Goal: Information Seeking & Learning: Learn about a topic

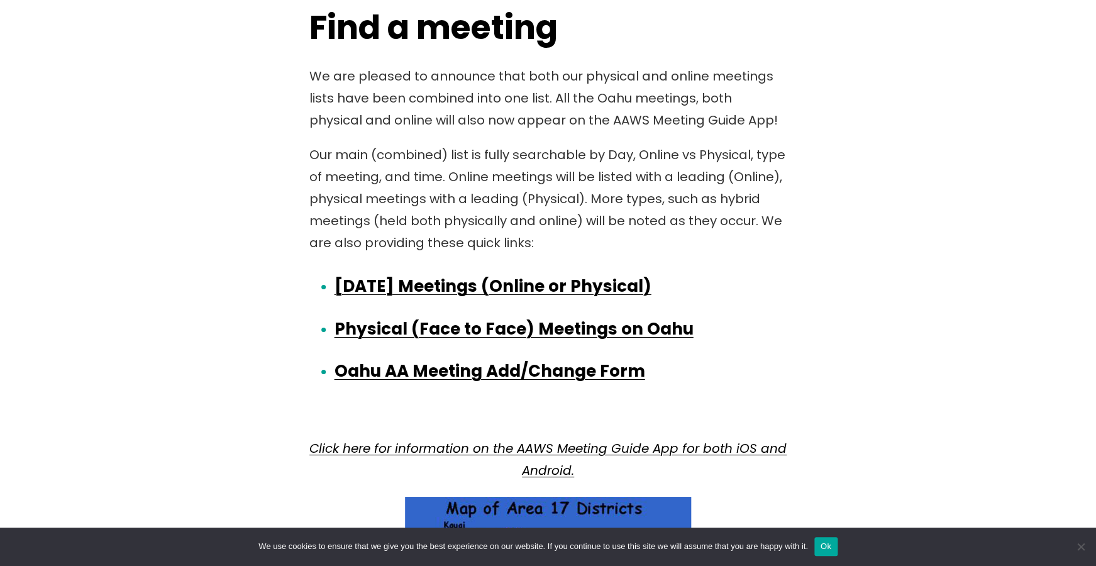
scroll to position [1844, 0]
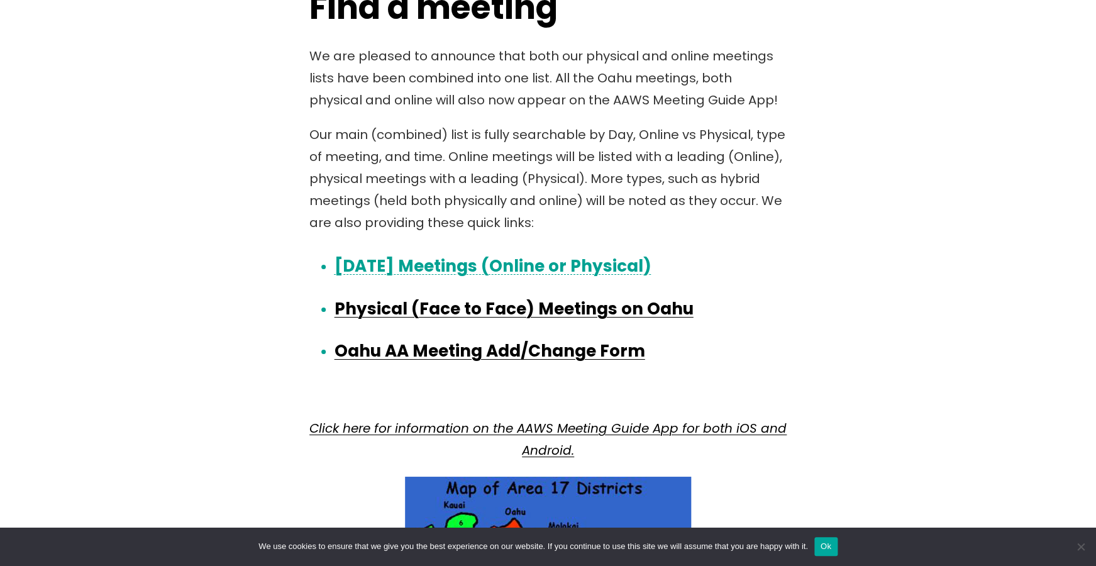
click at [410, 267] on link "[DATE] Meetings (Online or Physical)" at bounding box center [492, 266] width 317 height 23
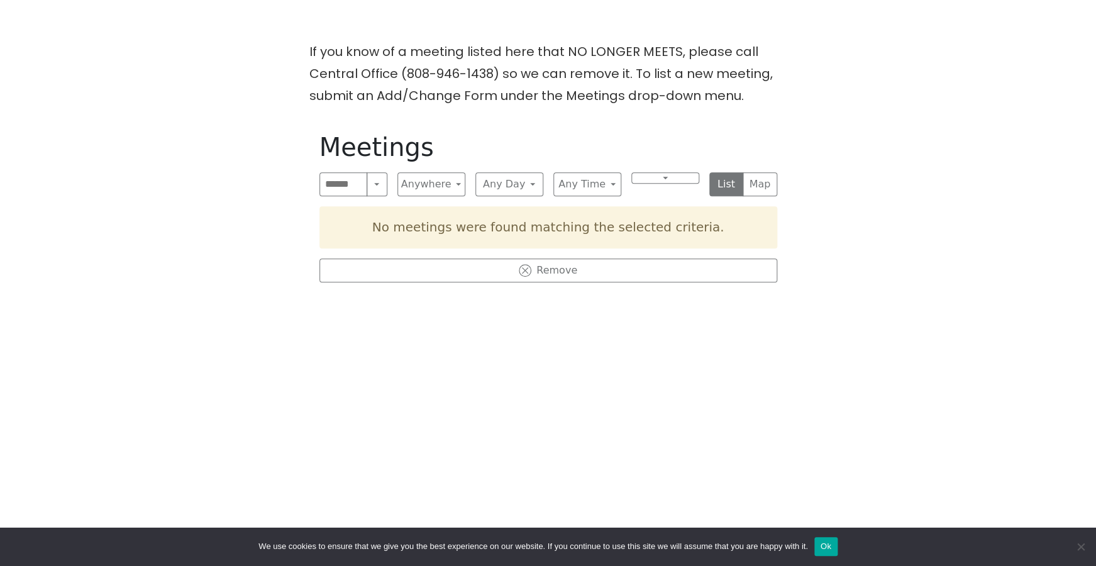
scroll to position [388, 0]
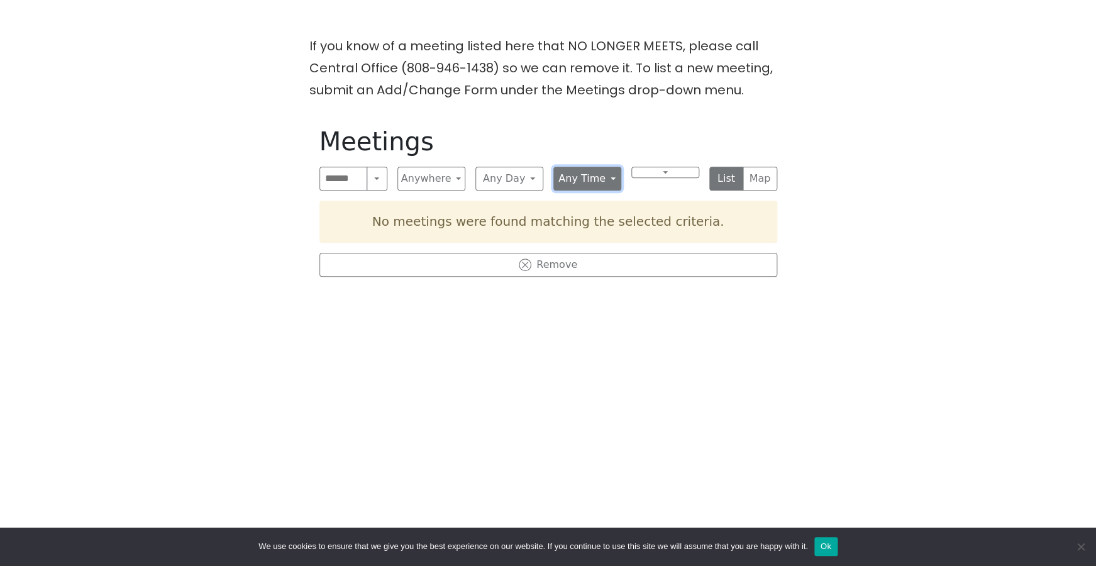
click at [607, 176] on button "Any Time" at bounding box center [587, 179] width 68 height 24
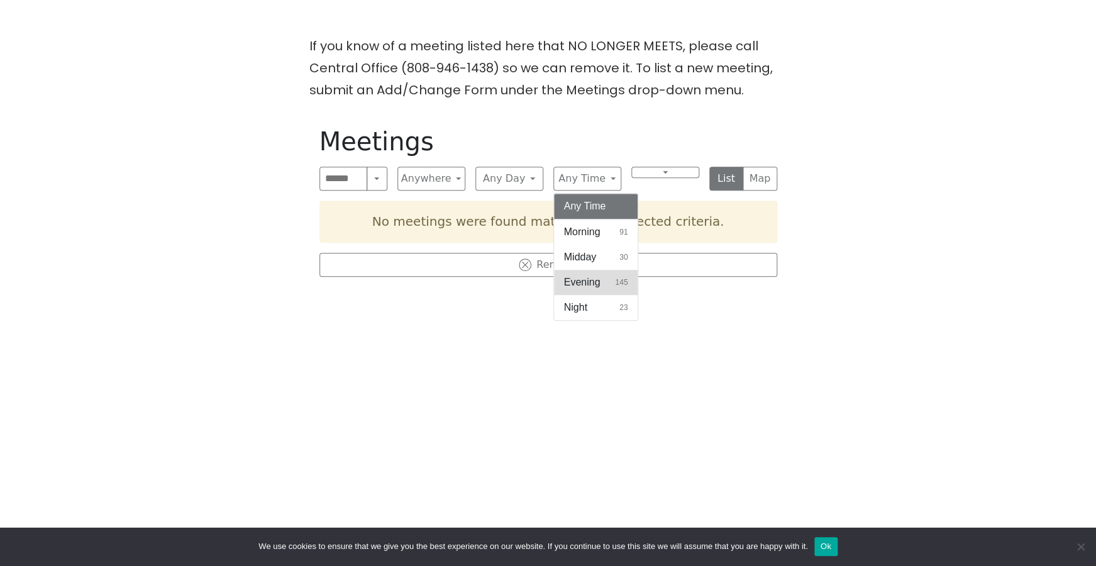
click at [586, 280] on span "Evening" at bounding box center [582, 282] width 36 height 15
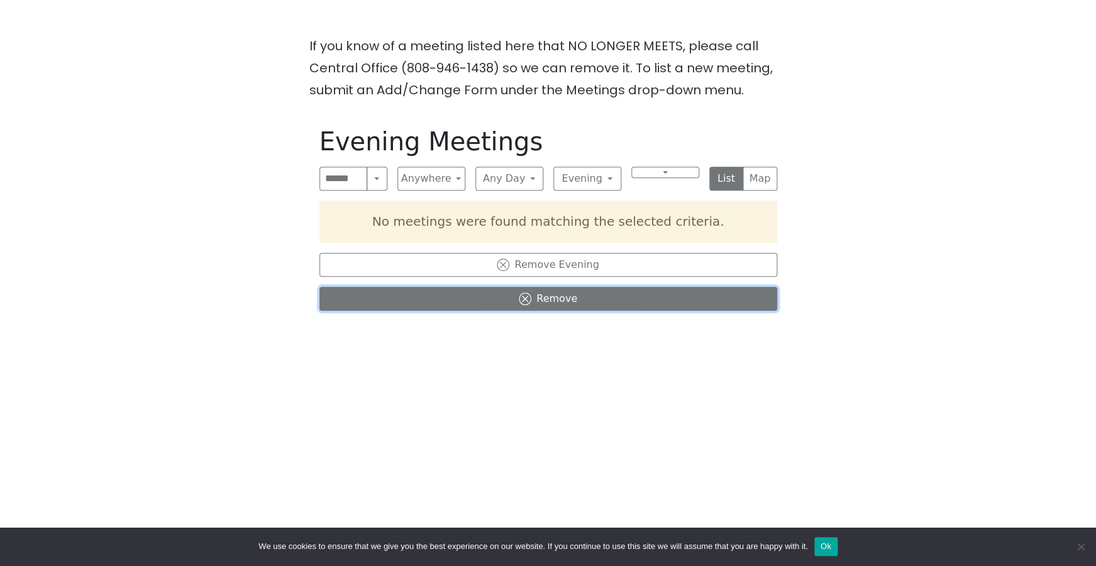
click at [528, 295] on icon at bounding box center [525, 298] width 13 height 13
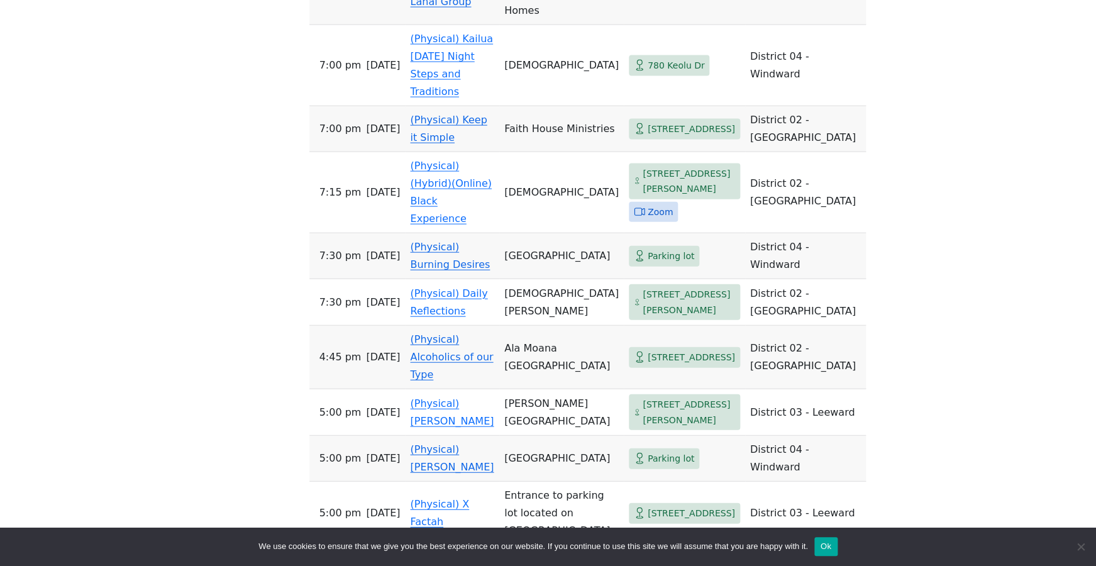
scroll to position [1201, 0]
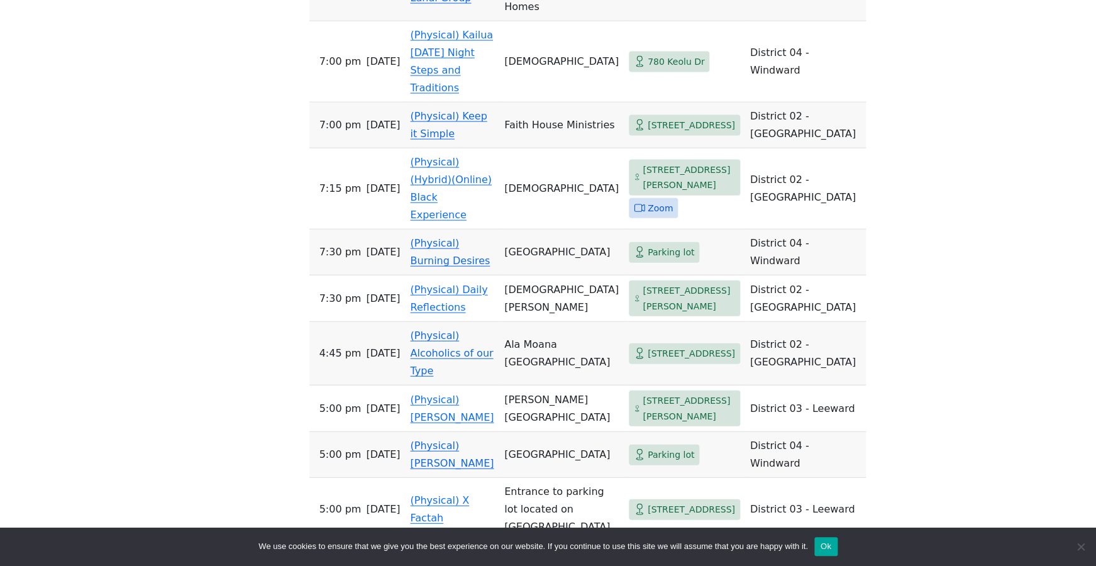
click at [426, 237] on link "(Physical) Burning Desires" at bounding box center [450, 252] width 80 height 30
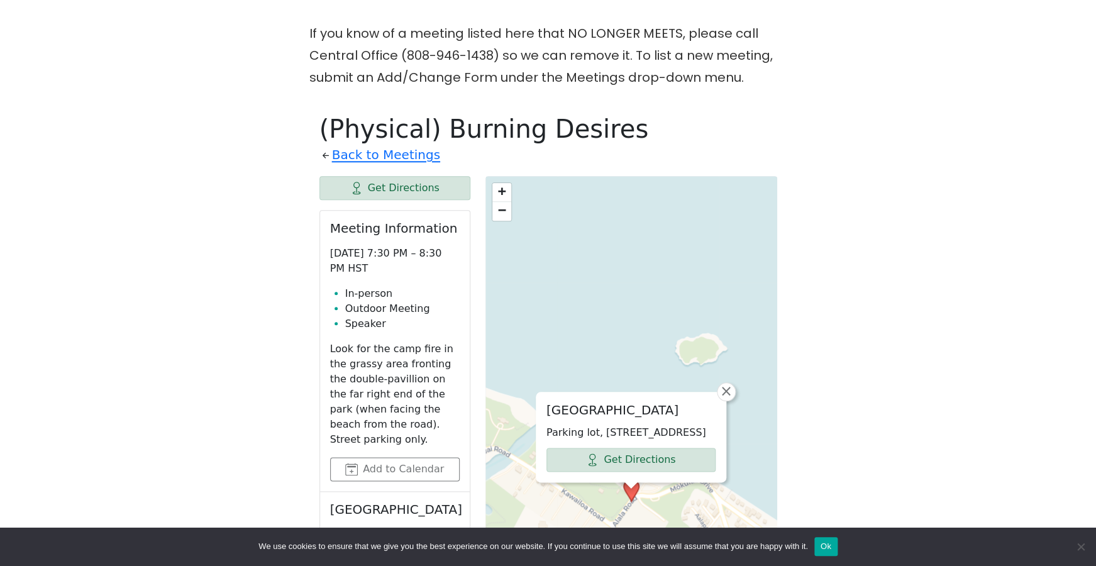
scroll to position [399, 0]
click at [727, 385] on span "×" at bounding box center [726, 392] width 13 height 15
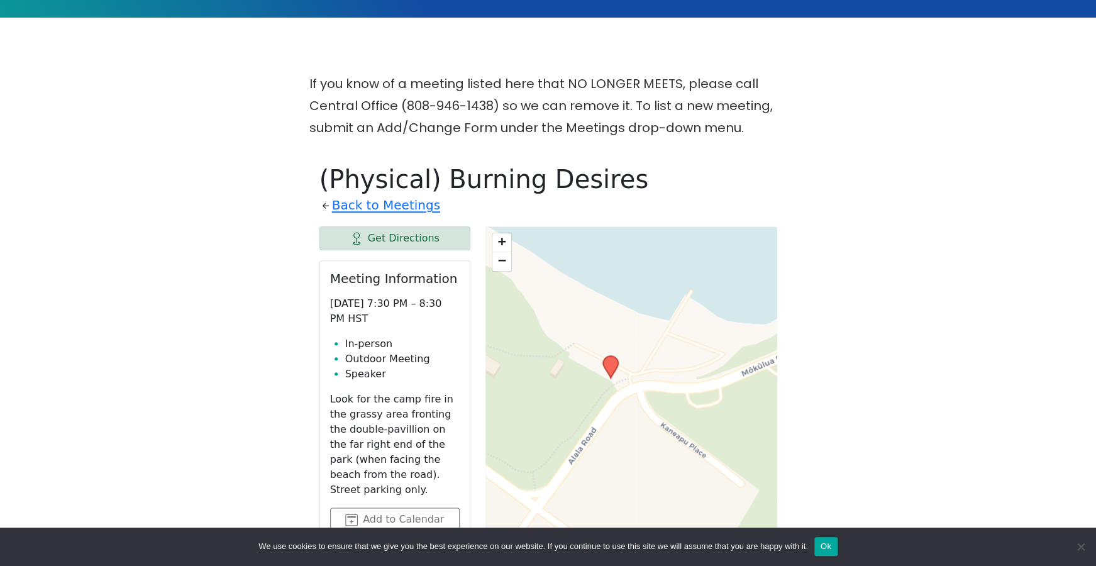
scroll to position [350, 0]
